Goal: Task Accomplishment & Management: Manage account settings

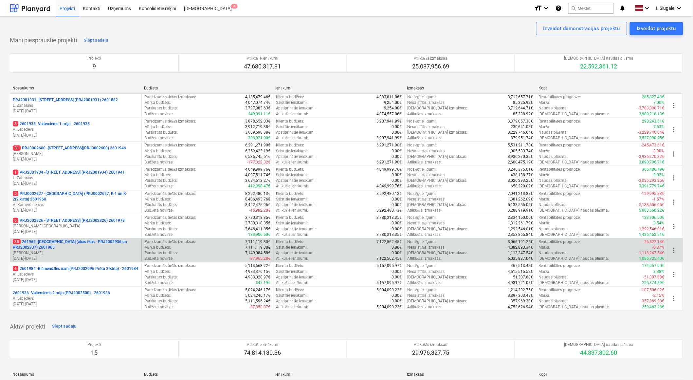
click at [80, 248] on p "35 261965 - [GEOGRAPHIC_DATA] (abas ēkas - PRJ2002936 un PRJ2002937) 2601965" at bounding box center [76, 244] width 126 height 11
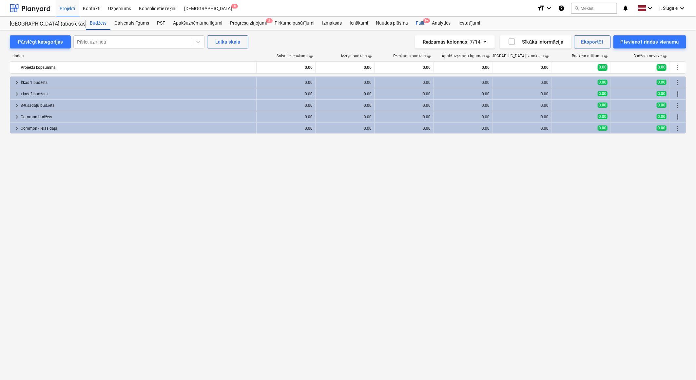
click at [420, 22] on div "Faili 9+" at bounding box center [420, 23] width 16 height 13
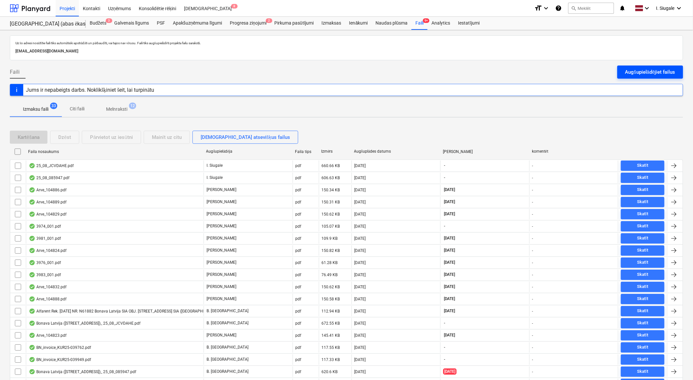
click at [639, 71] on div "Augšupielādējiet failus" at bounding box center [651, 72] width 50 height 9
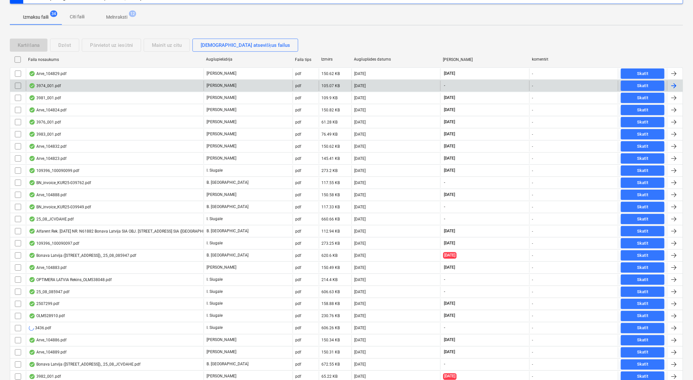
scroll to position [270, 0]
